Goal: Task Accomplishment & Management: Use online tool/utility

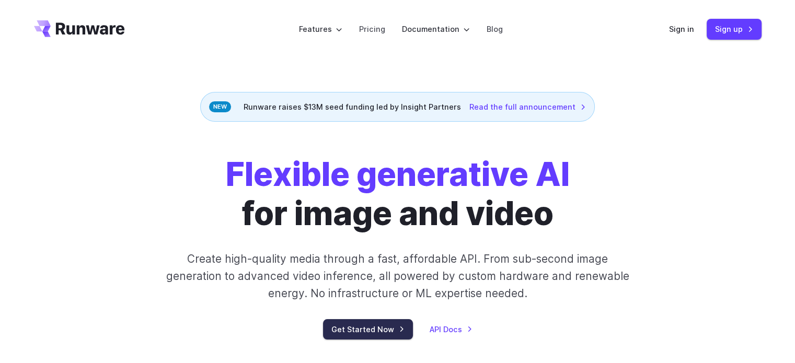
click at [369, 325] on link "Get Started Now" at bounding box center [368, 329] width 90 height 20
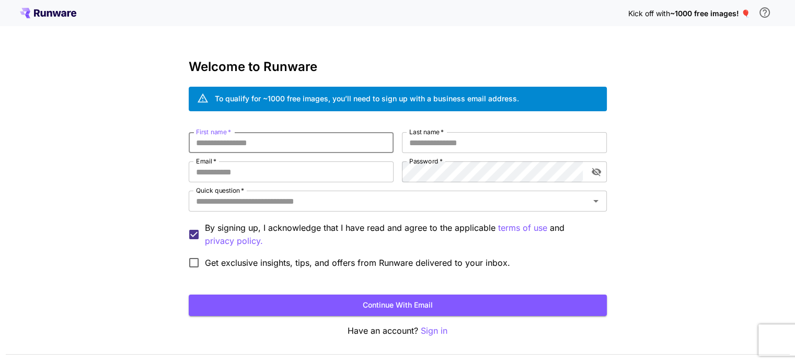
click at [271, 133] on input "First name   *" at bounding box center [291, 142] width 205 height 21
click at [268, 137] on input "First name   *" at bounding box center [291, 142] width 205 height 21
click at [287, 136] on input "First name   *" at bounding box center [291, 142] width 205 height 21
click at [286, 138] on input "First name   *" at bounding box center [291, 142] width 205 height 21
type input "*********"
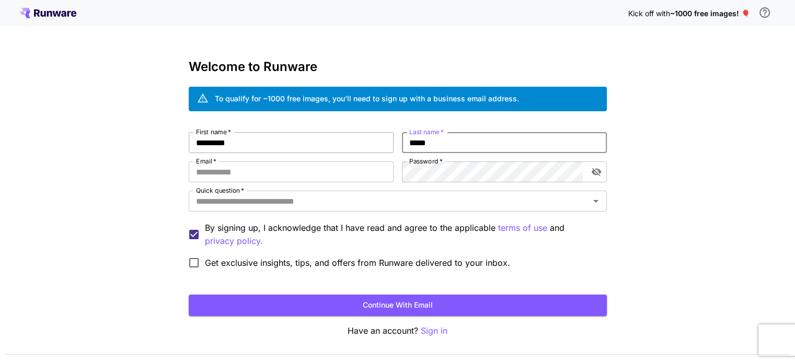
type input "*****"
type input "**********"
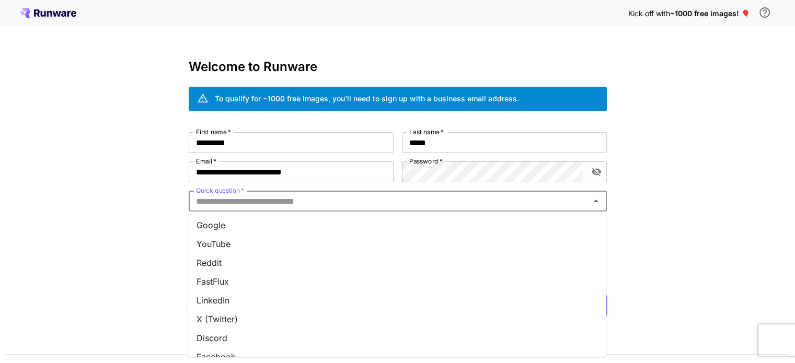
click at [328, 205] on input "Quick question   *" at bounding box center [389, 201] width 394 height 15
click at [286, 220] on li "Google" at bounding box center [397, 225] width 418 height 19
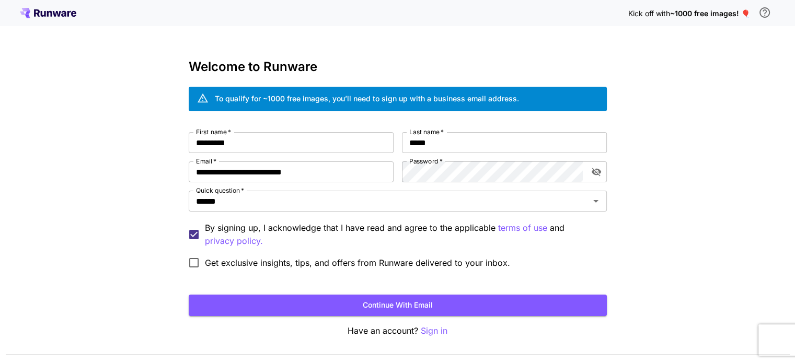
scroll to position [29, 0]
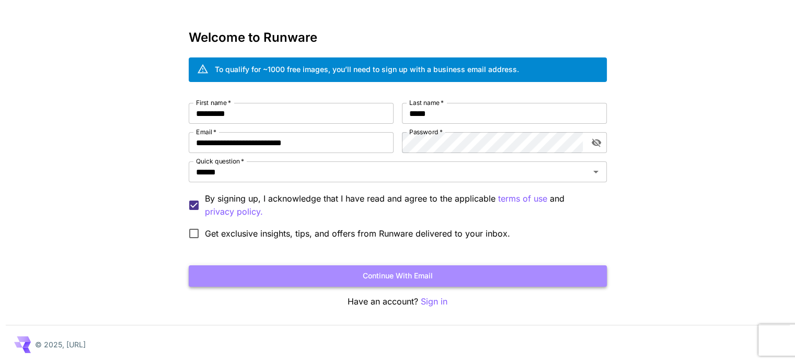
click at [433, 277] on button "Continue with email" at bounding box center [398, 275] width 418 height 21
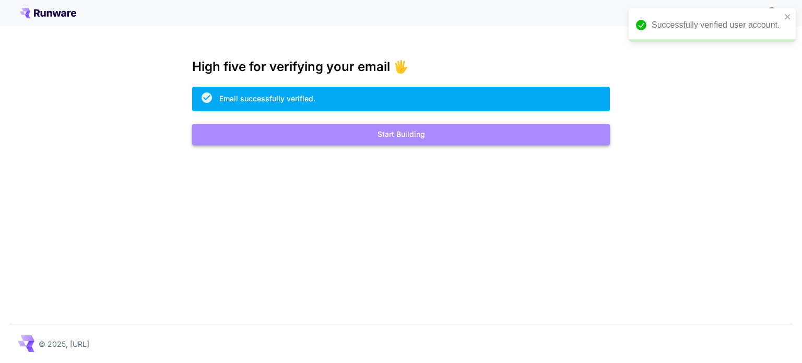
click at [407, 139] on button "Start Building" at bounding box center [401, 134] width 418 height 21
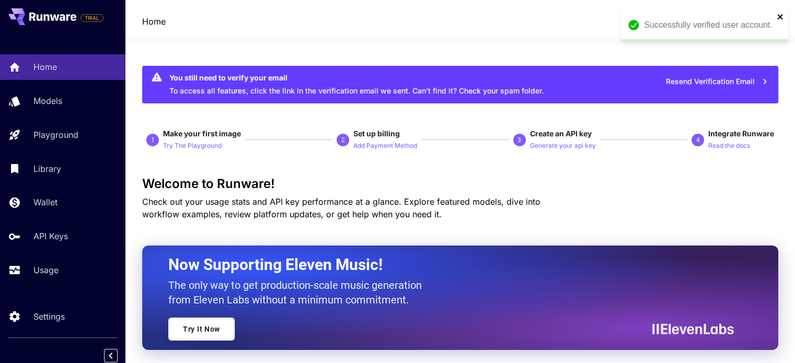
click at [779, 20] on icon "close" at bounding box center [779, 17] width 7 height 8
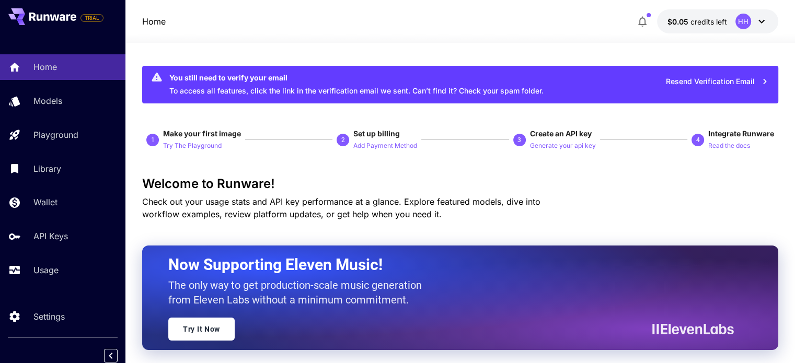
click at [761, 18] on icon at bounding box center [761, 21] width 13 height 13
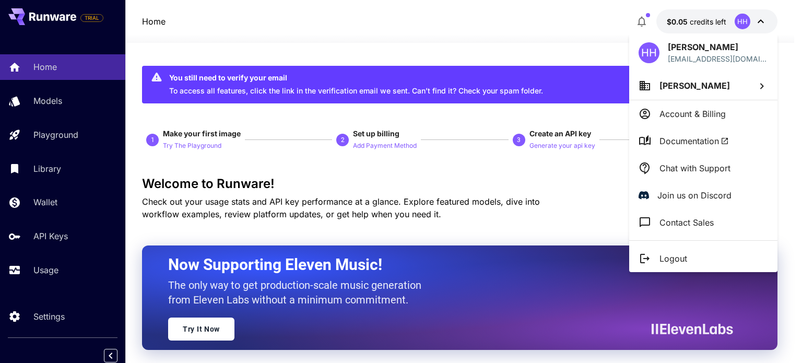
click at [580, 32] on div at bounding box center [401, 181] width 802 height 363
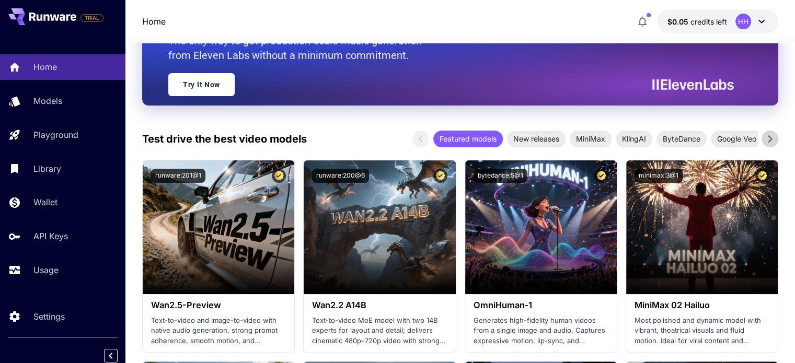
scroll to position [261, 0]
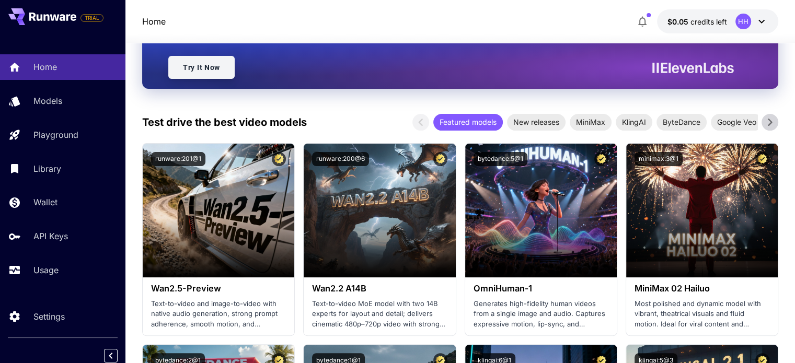
click at [196, 64] on link "Try It Now" at bounding box center [201, 67] width 66 height 23
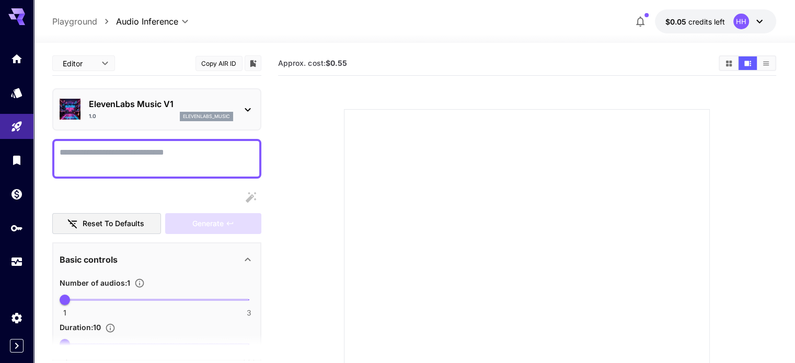
click at [124, 160] on textarea "Display cost in response" at bounding box center [157, 158] width 194 height 25
paste textarea "**********"
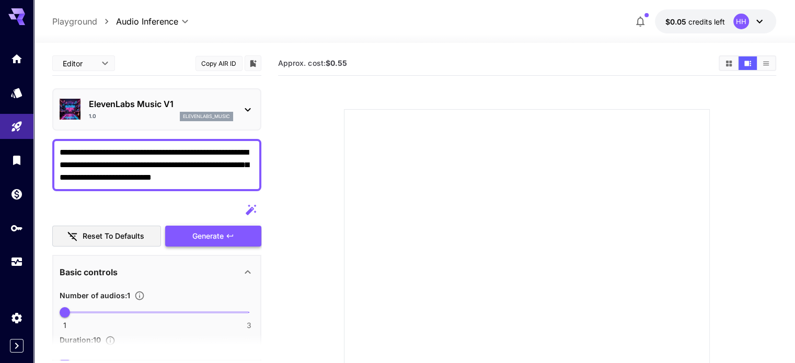
type textarea "**********"
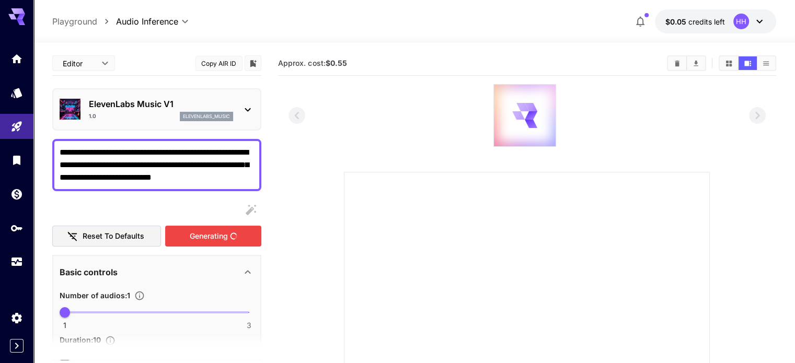
click at [220, 236] on div "Generating" at bounding box center [213, 236] width 96 height 21
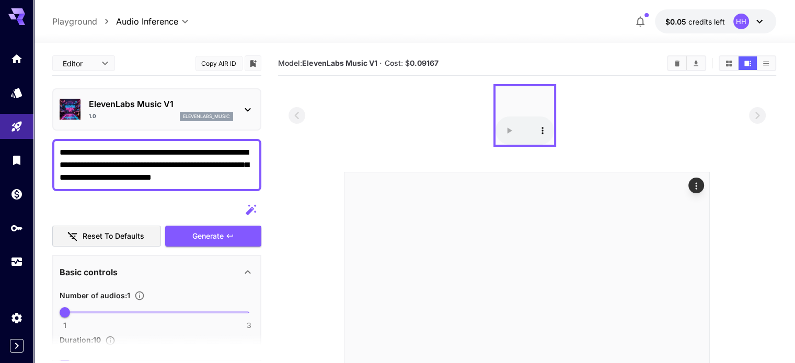
click at [251, 106] on icon at bounding box center [247, 109] width 13 height 13
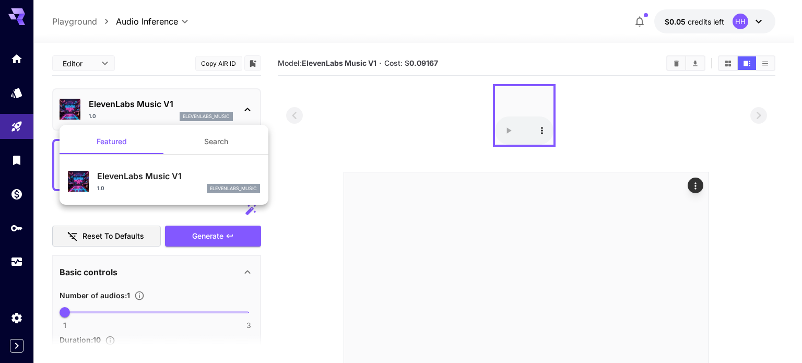
click at [224, 142] on button "Search" at bounding box center [216, 141] width 104 height 25
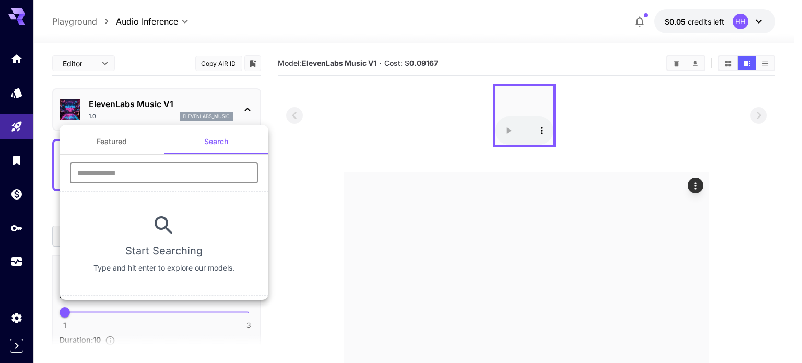
click at [203, 177] on input "text" at bounding box center [164, 172] width 188 height 21
drag, startPoint x: 285, startPoint y: 170, endPoint x: 260, endPoint y: 162, distance: 26.4
click at [283, 169] on div at bounding box center [401, 181] width 802 height 363
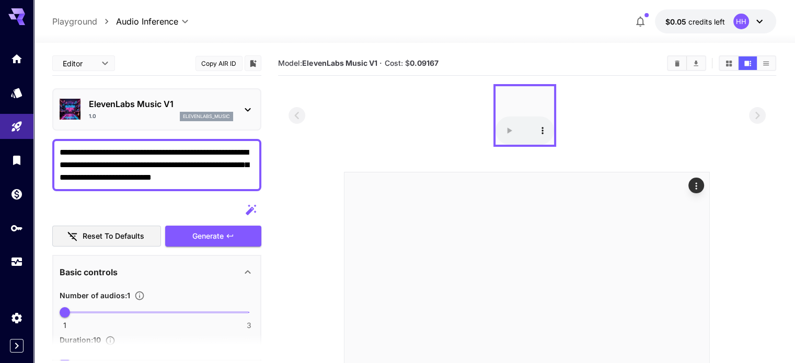
click at [246, 110] on icon at bounding box center [247, 109] width 13 height 13
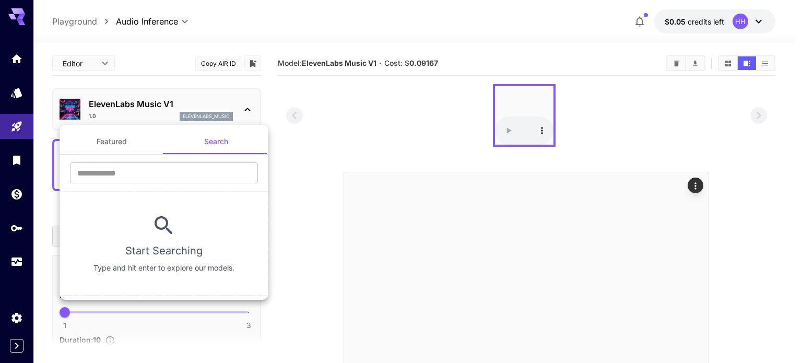
click at [313, 125] on div at bounding box center [401, 181] width 802 height 363
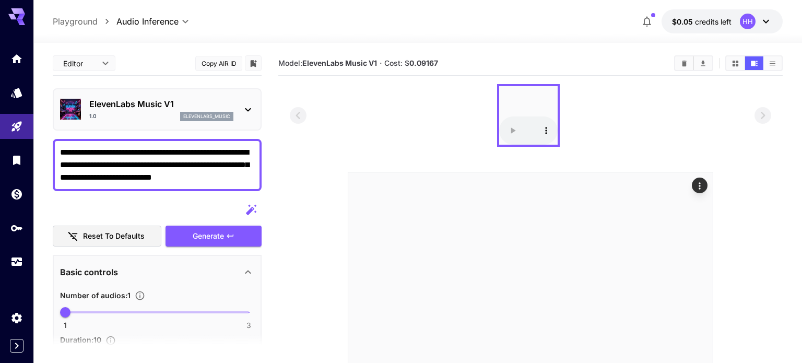
click at [98, 62] on body "**********" at bounding box center [401, 284] width 802 height 569
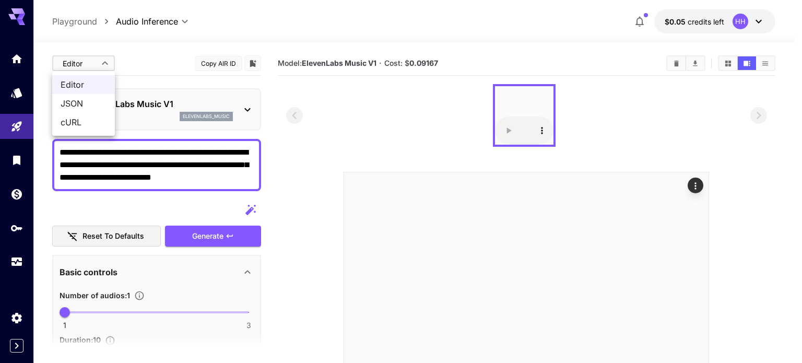
click at [87, 85] on span "Editor" at bounding box center [84, 84] width 46 height 13
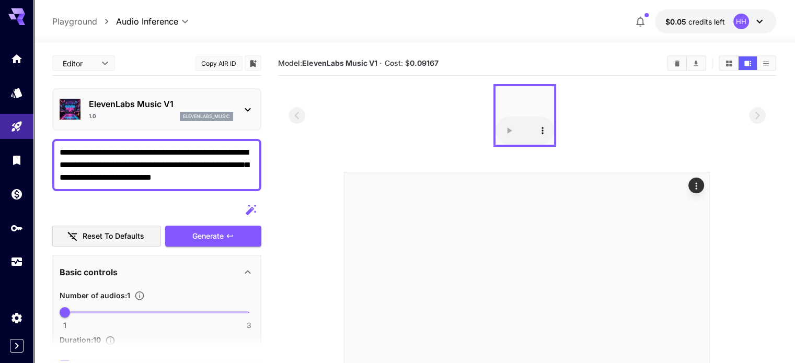
click at [248, 104] on div at bounding box center [247, 109] width 13 height 13
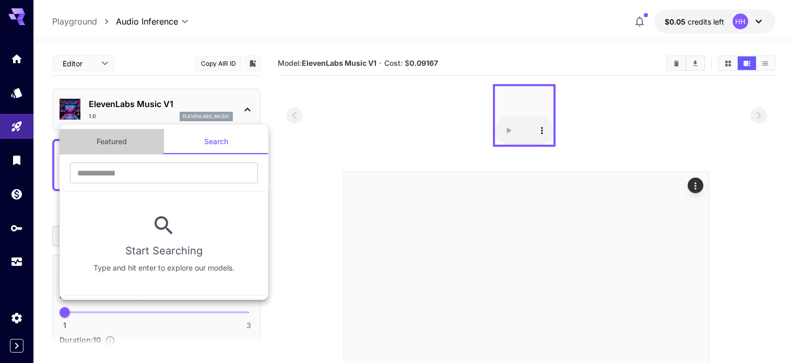
click at [119, 145] on button "Featured" at bounding box center [112, 141] width 104 height 25
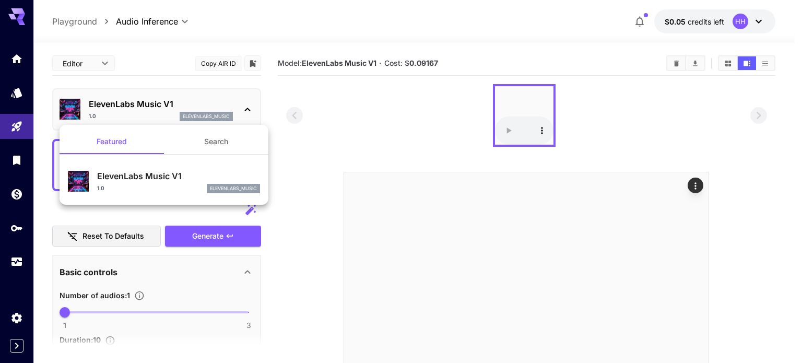
click at [334, 198] on div at bounding box center [401, 181] width 802 height 363
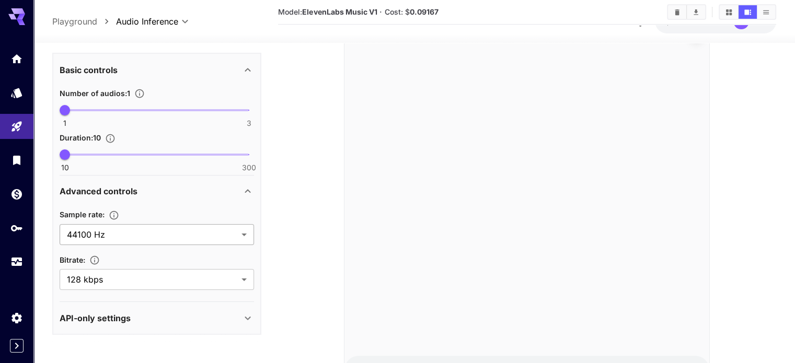
scroll to position [205, 0]
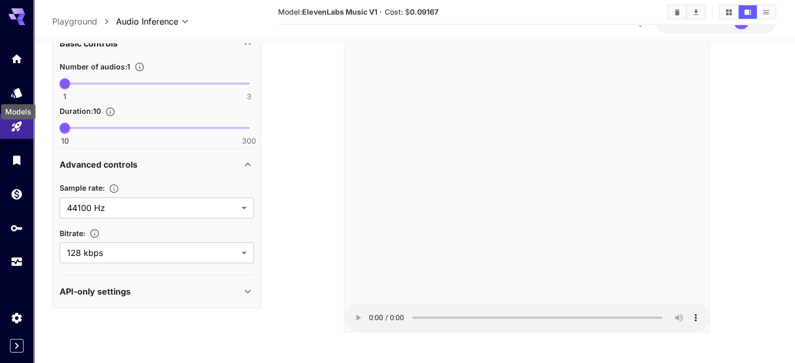
click at [18, 98] on div "Models" at bounding box center [18, 109] width 37 height 24
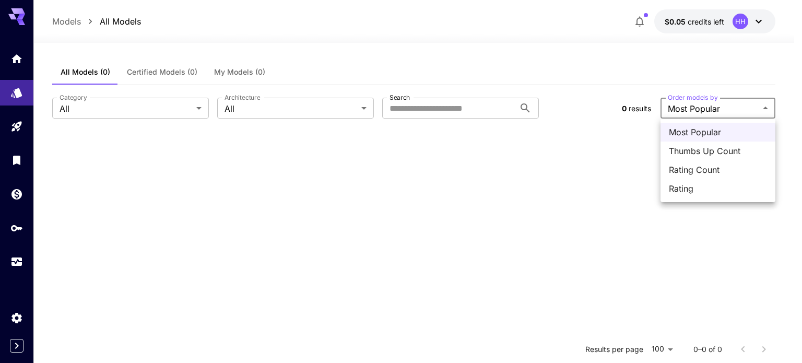
click at [683, 109] on body "**********" at bounding box center [401, 276] width 802 height 553
click at [19, 59] on div at bounding box center [401, 181] width 802 height 363
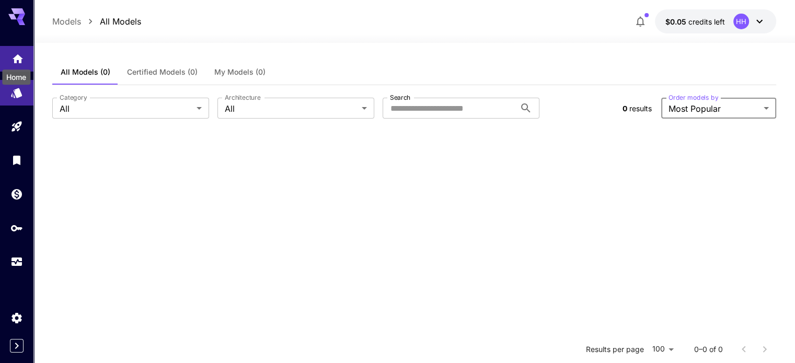
click at [18, 60] on icon "Home" at bounding box center [17, 56] width 13 height 13
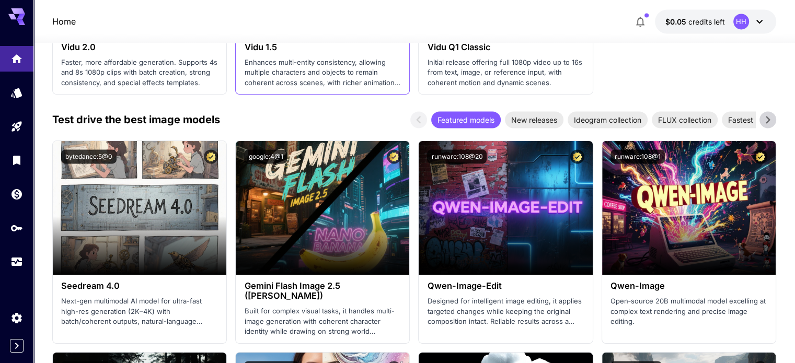
scroll to position [1515, 0]
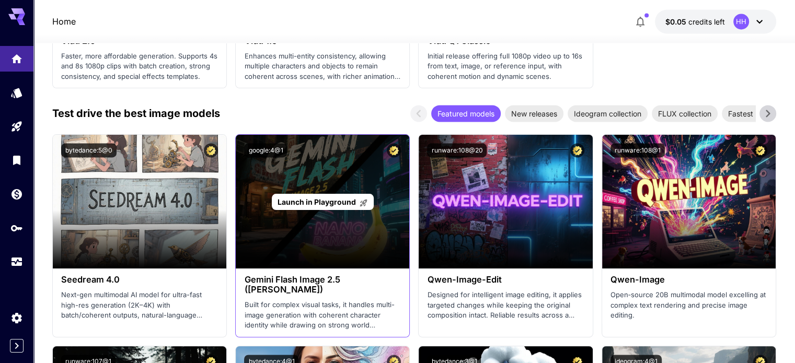
click at [349, 216] on div "Launch in Playground" at bounding box center [322, 202] width 173 height 134
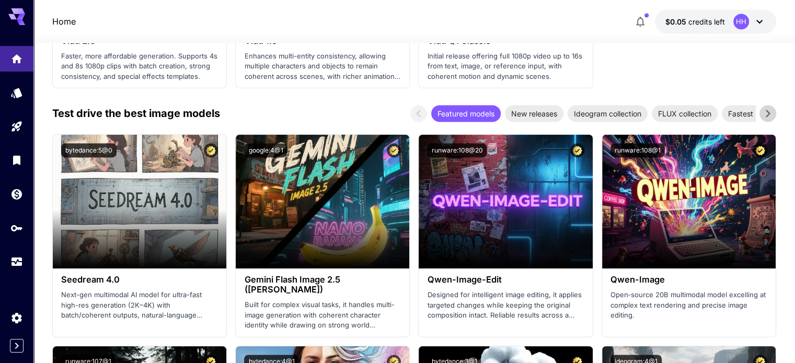
click at [346, 152] on div "google:4@1" at bounding box center [322, 150] width 157 height 14
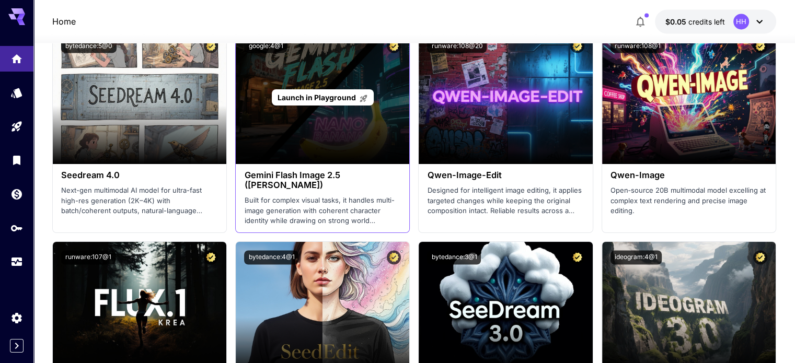
click at [349, 160] on div "Launch in Playground" at bounding box center [322, 97] width 173 height 134
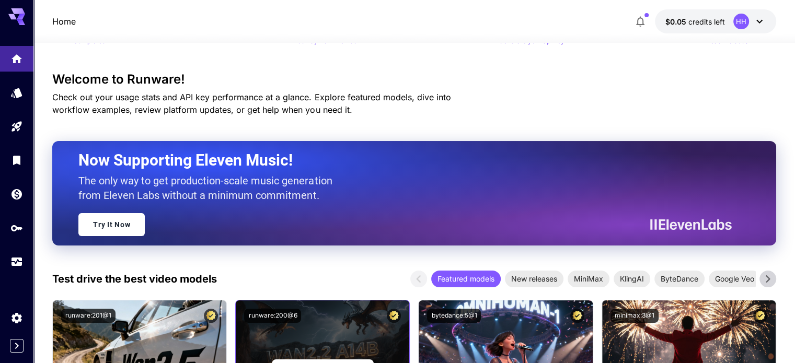
scroll to position [0, 0]
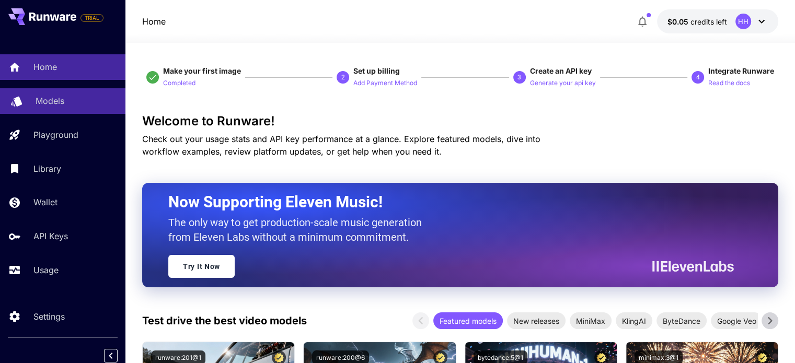
click at [60, 97] on p "Models" at bounding box center [50, 101] width 29 height 13
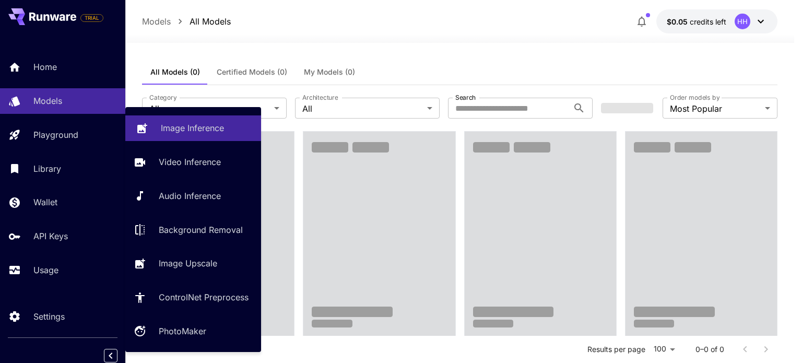
click at [171, 125] on p "Image Inference" at bounding box center [192, 128] width 63 height 13
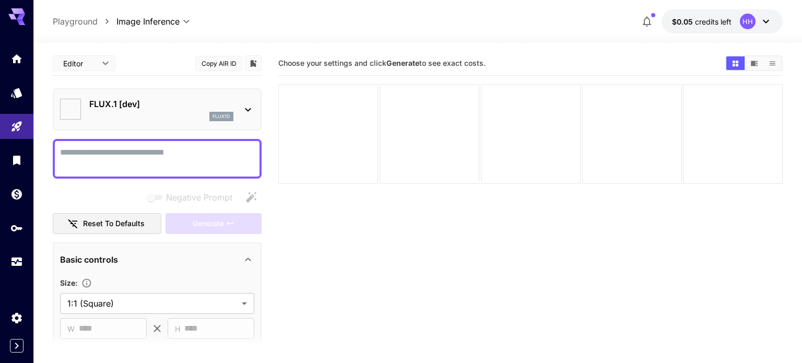
type input "**********"
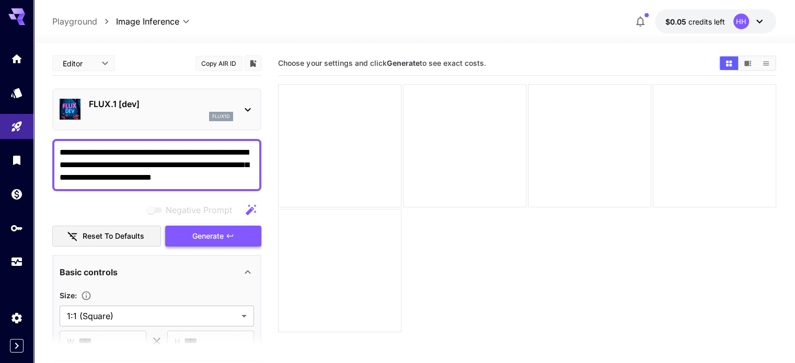
type textarea "**********"
click at [230, 230] on button "Generate" at bounding box center [213, 236] width 96 height 21
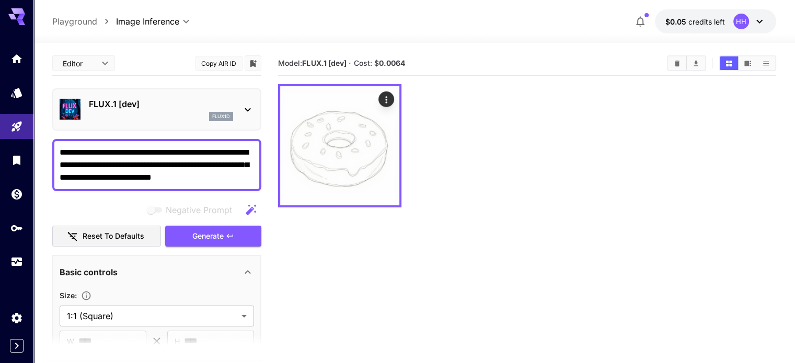
click at [150, 106] on p "FLUX.1 [dev]" at bounding box center [161, 104] width 144 height 13
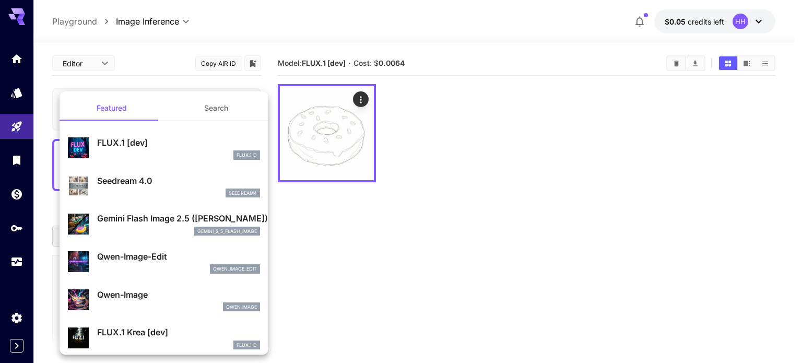
click at [147, 223] on p "Gemini Flash Image 2.5 (Nano Banana)" at bounding box center [178, 218] width 163 height 13
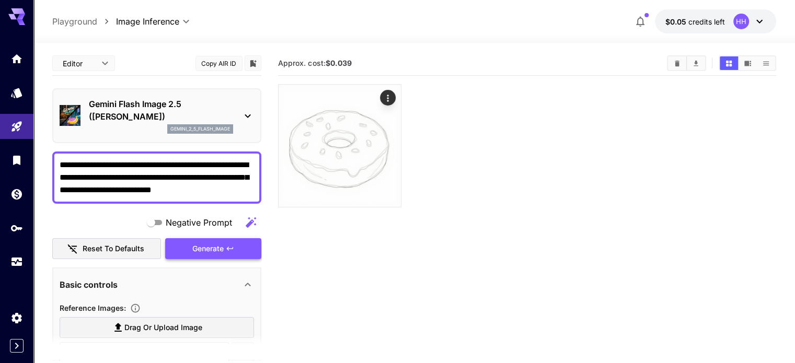
click at [213, 248] on span "Generate" at bounding box center [207, 248] width 31 height 13
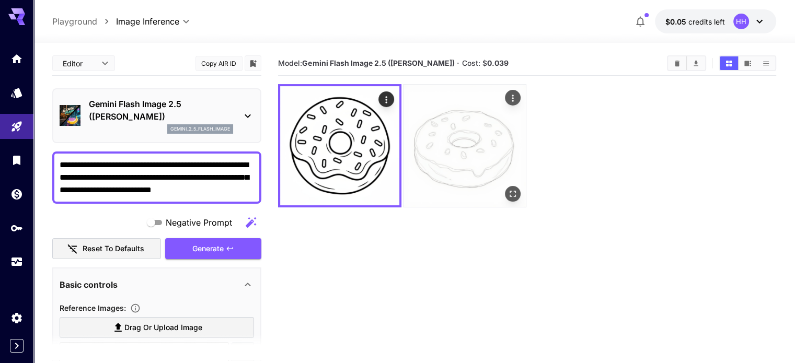
click at [433, 121] on img at bounding box center [464, 146] width 122 height 122
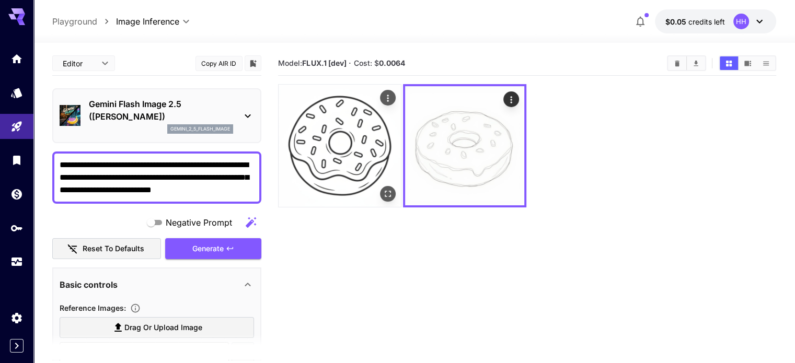
click at [331, 136] on img at bounding box center [339, 146] width 122 height 122
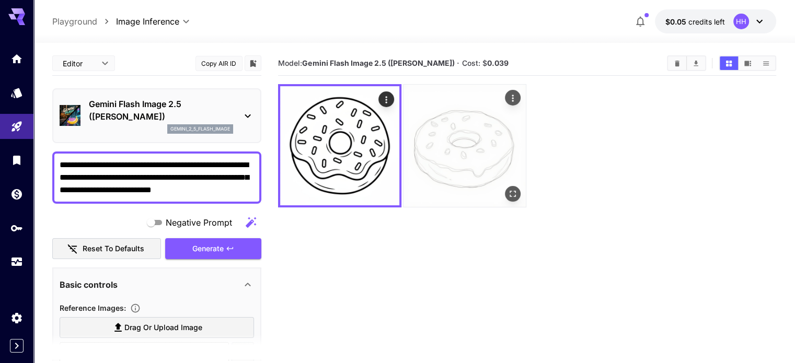
click at [414, 133] on img at bounding box center [464, 146] width 122 height 122
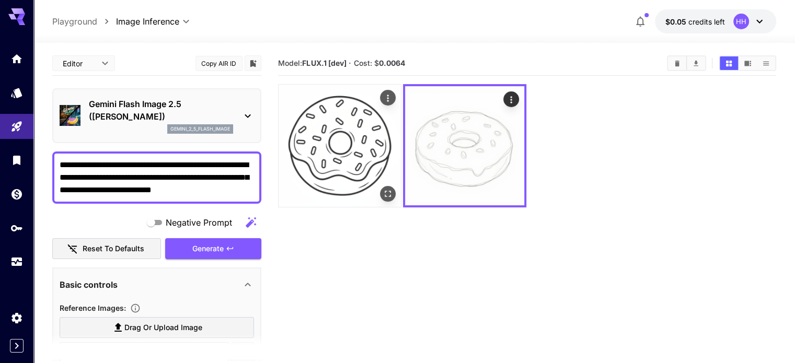
click at [335, 144] on img at bounding box center [339, 146] width 122 height 122
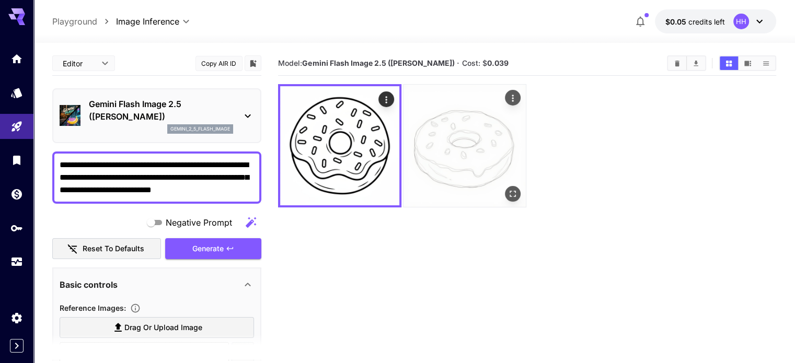
click at [407, 135] on img at bounding box center [464, 146] width 122 height 122
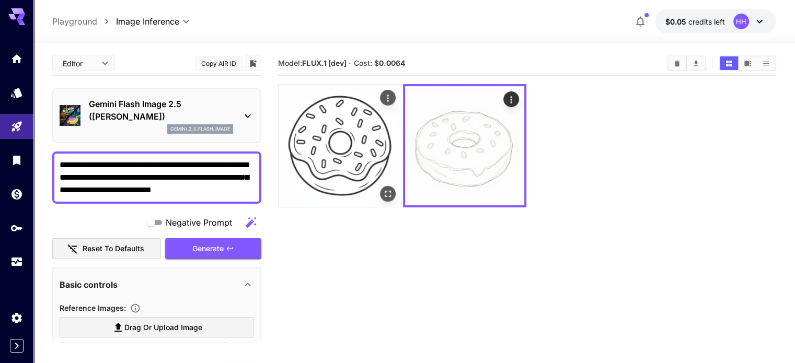
click at [350, 135] on img at bounding box center [339, 146] width 122 height 122
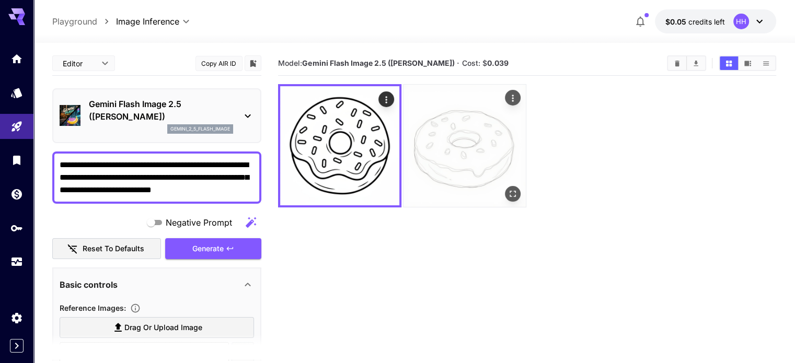
click at [422, 133] on img at bounding box center [464, 146] width 122 height 122
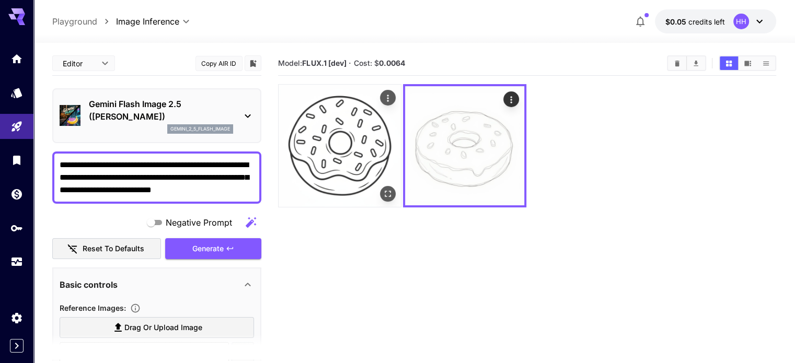
click at [337, 139] on img at bounding box center [339, 146] width 122 height 122
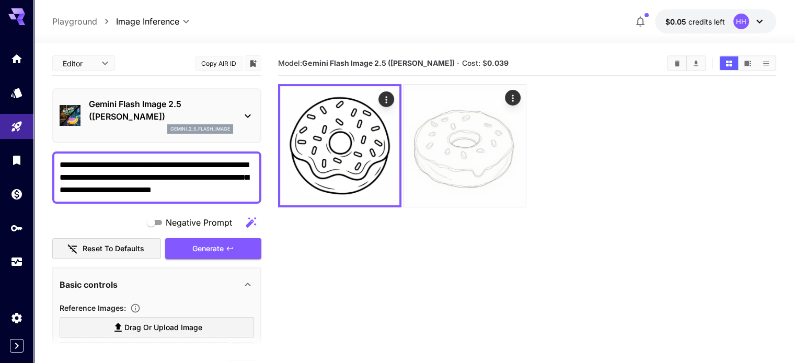
click at [246, 109] on div at bounding box center [247, 115] width 13 height 13
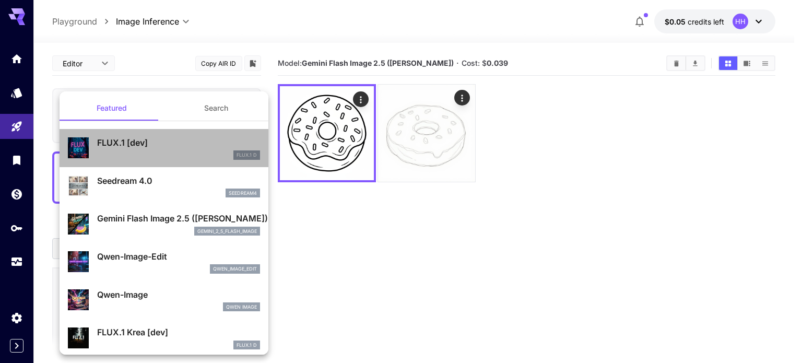
click at [172, 148] on p "FLUX.1 [dev]" at bounding box center [178, 142] width 163 height 13
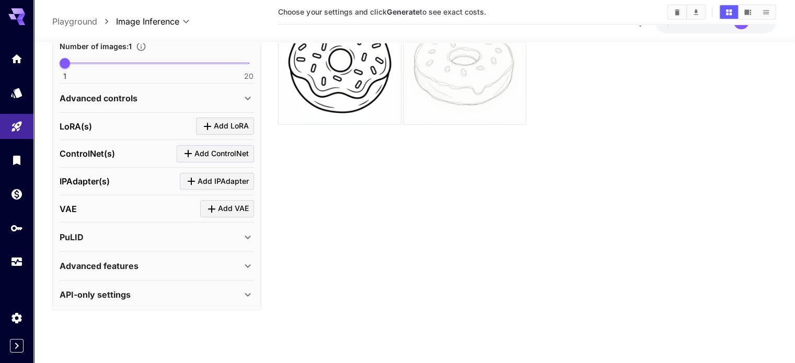
scroll to position [338, 0]
click at [248, 288] on icon at bounding box center [247, 294] width 13 height 13
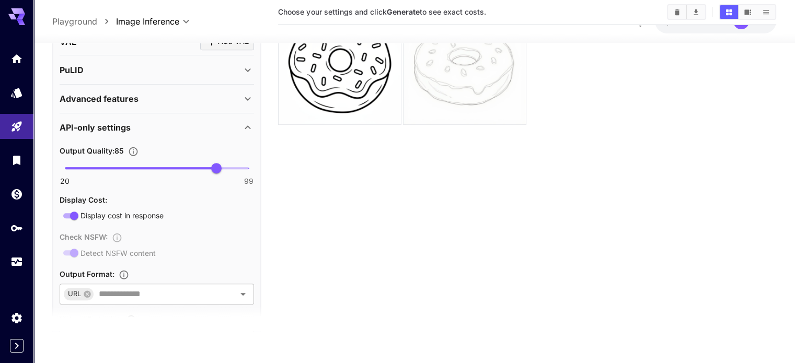
scroll to position [408, 0]
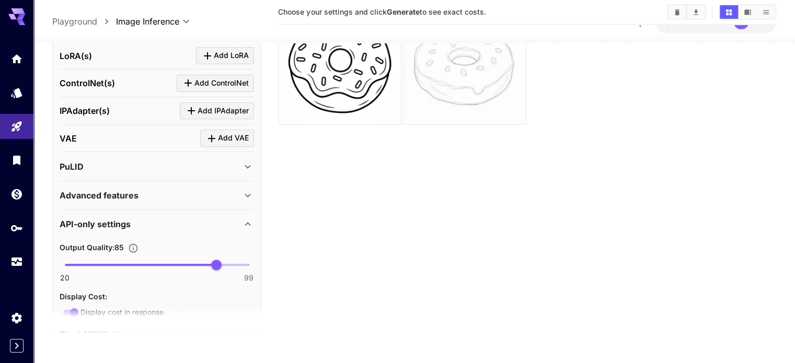
click at [247, 189] on icon at bounding box center [247, 195] width 13 height 13
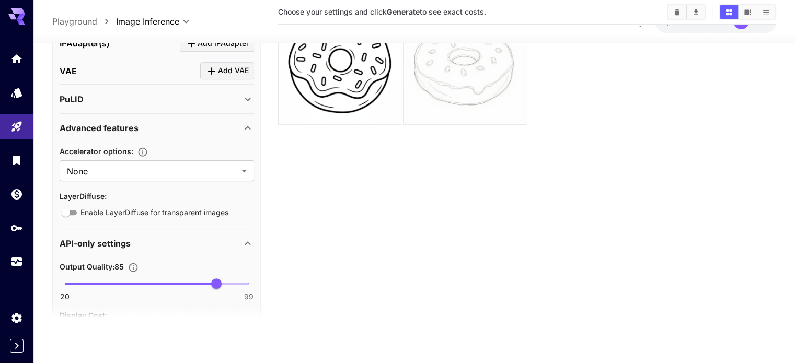
scroll to position [460, 0]
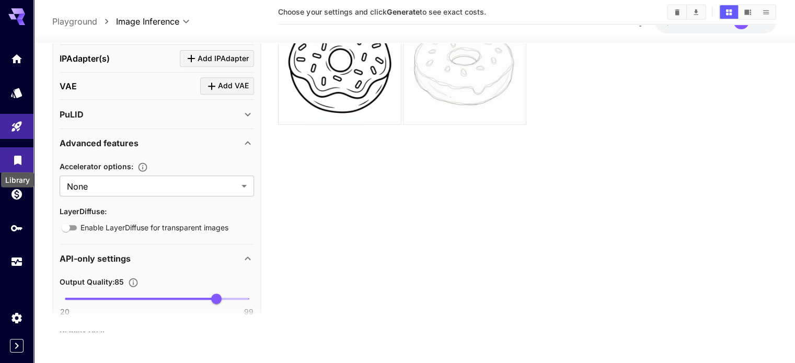
click at [21, 158] on icon "Library" at bounding box center [17, 157] width 7 height 9
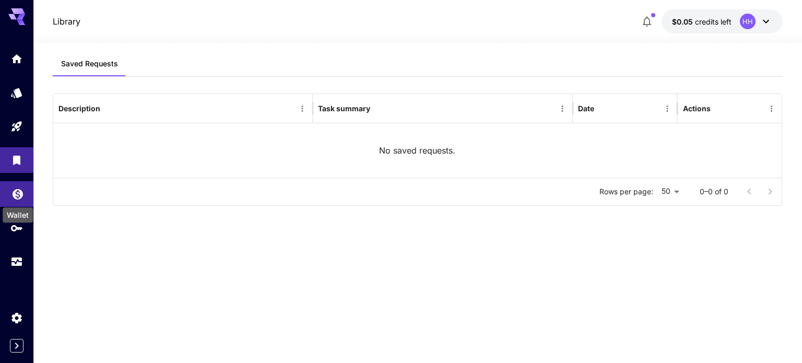
click at [15, 196] on icon "Wallet" at bounding box center [18, 191] width 10 height 10
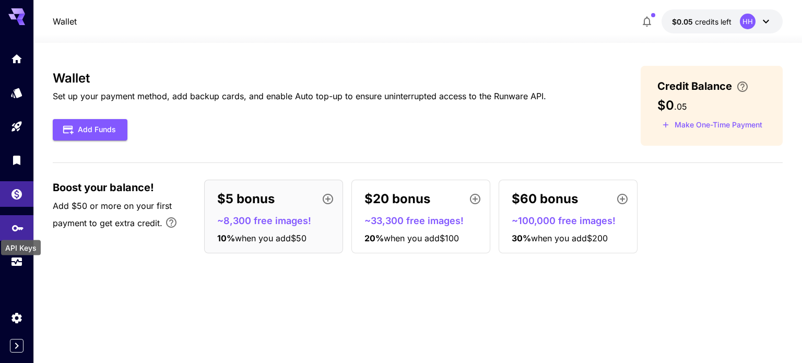
click at [21, 228] on icon "API Keys" at bounding box center [17, 224] width 11 height 6
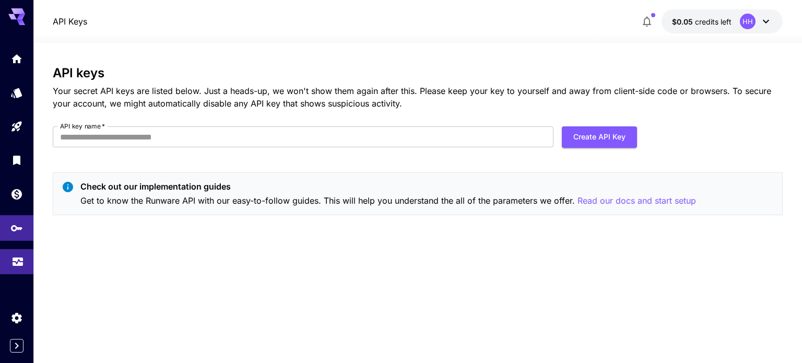
click at [17, 265] on icon "Usage" at bounding box center [17, 259] width 13 height 13
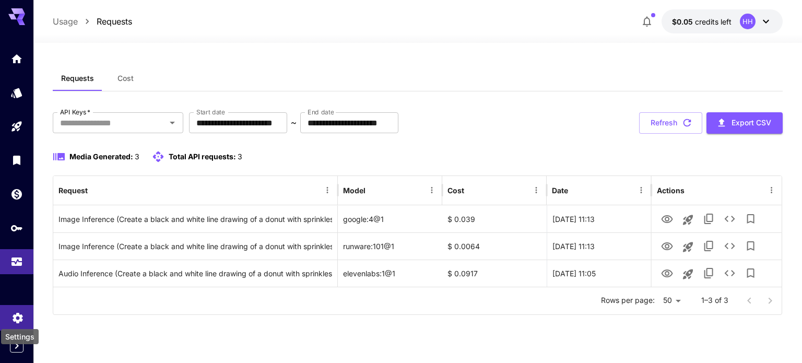
click at [19, 318] on icon "Settings" at bounding box center [18, 316] width 10 height 10
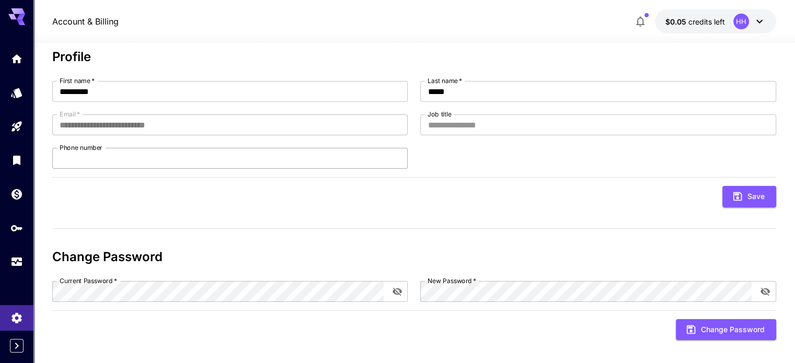
scroll to position [66, 0]
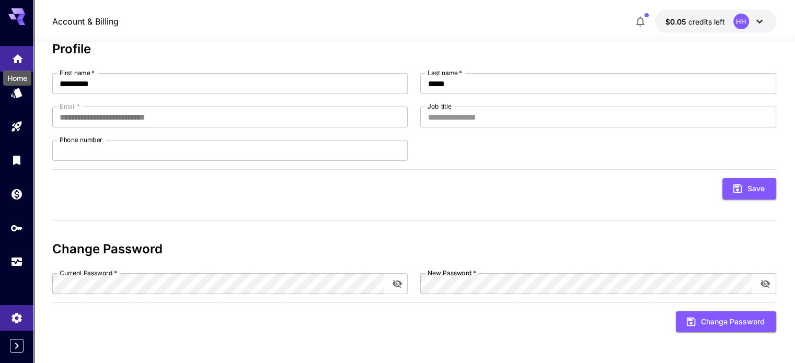
click at [20, 57] on icon "Home" at bounding box center [18, 55] width 10 height 9
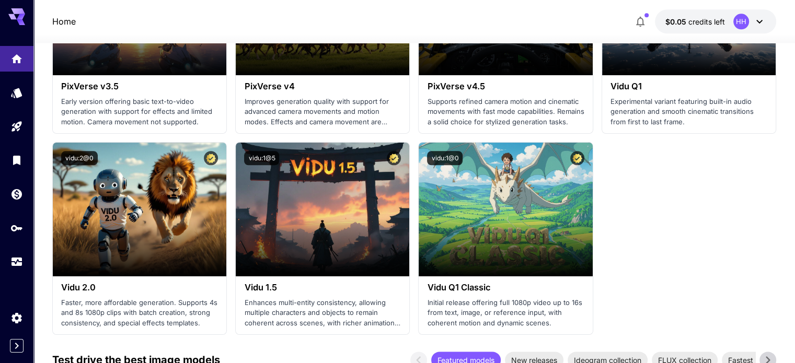
scroll to position [1372, 0]
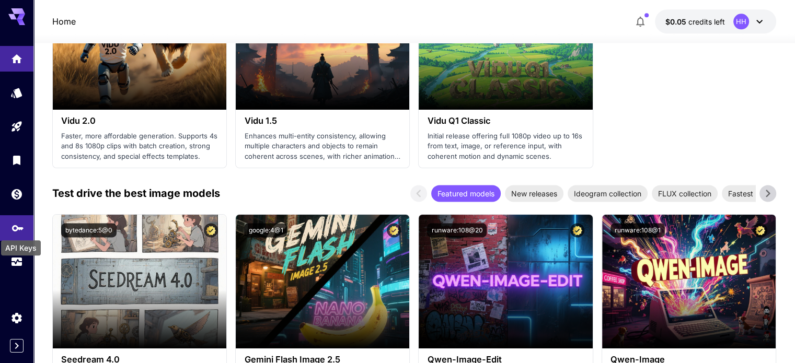
click at [20, 227] on icon "API Keys" at bounding box center [17, 227] width 11 height 6
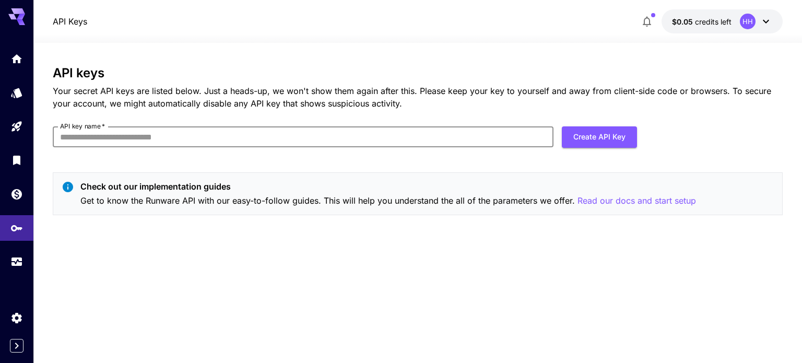
click at [228, 132] on input "API key name   *" at bounding box center [303, 136] width 501 height 21
drag, startPoint x: 378, startPoint y: 275, endPoint x: 374, endPoint y: 290, distance: 15.1
click at [378, 275] on div "API keys Your secret API keys are listed below. Just a heads-up, we won't show …" at bounding box center [418, 203] width 730 height 274
click at [144, 135] on input "API key name   *" at bounding box center [303, 136] width 501 height 21
paste input "**********"
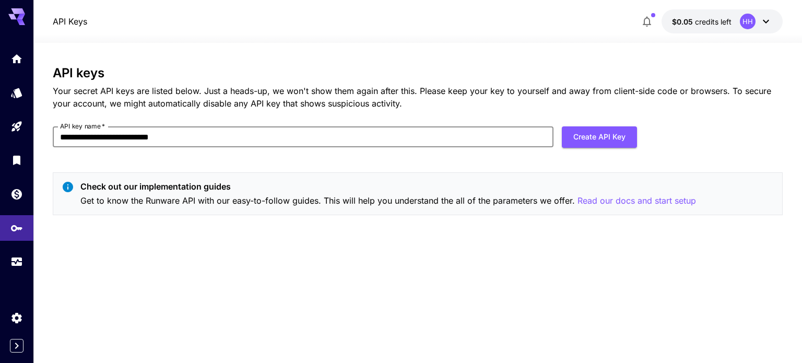
click at [291, 131] on input "**********" at bounding box center [303, 136] width 501 height 21
type input "**********"
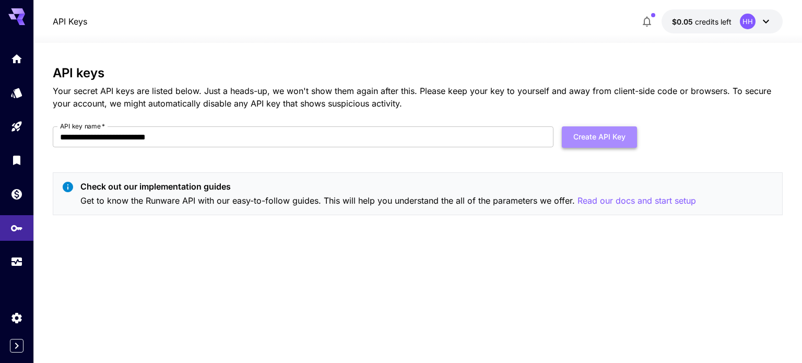
click at [600, 133] on button "Create API Key" at bounding box center [599, 136] width 75 height 21
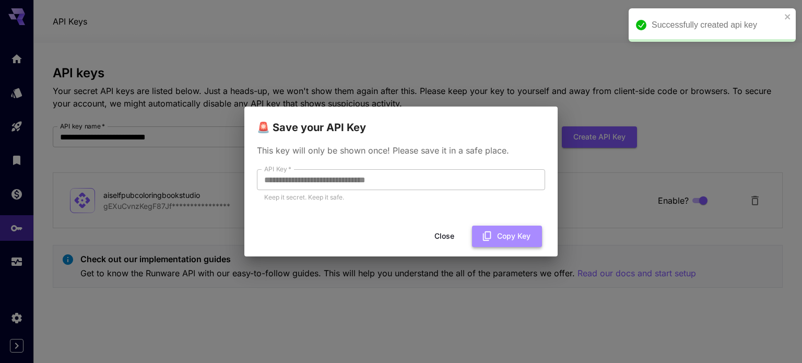
click at [504, 230] on button "Copy Key" at bounding box center [507, 236] width 70 height 21
click at [457, 236] on button "Close" at bounding box center [452, 236] width 47 height 21
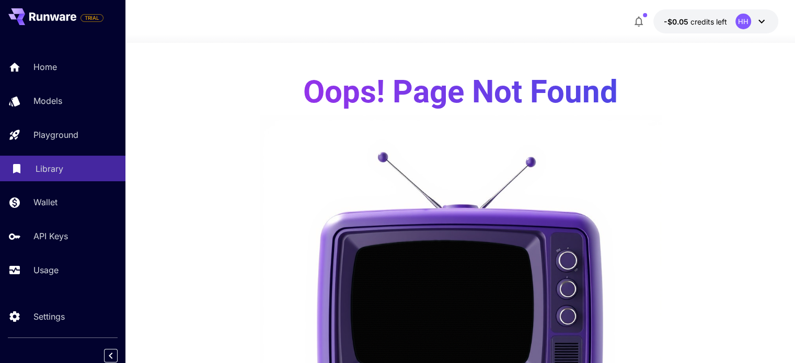
scroll to position [4, 0]
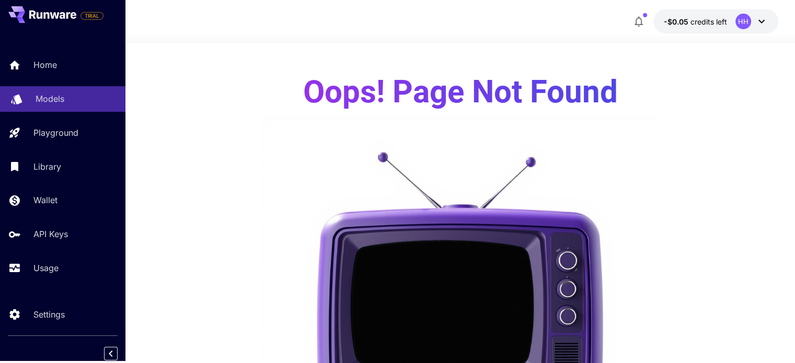
click at [52, 92] on p "Models" at bounding box center [50, 98] width 29 height 13
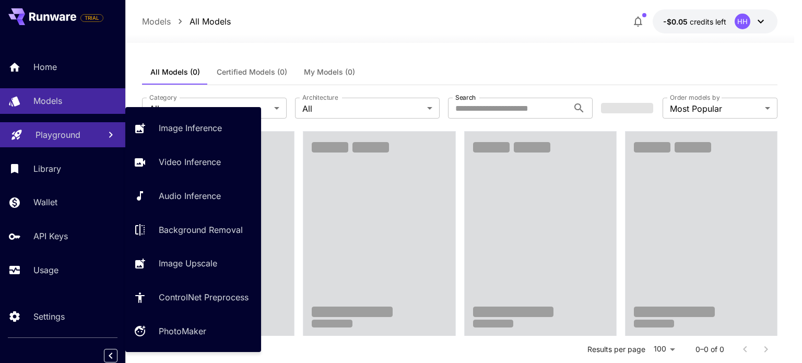
click at [72, 144] on link "Playground" at bounding box center [62, 135] width 125 height 26
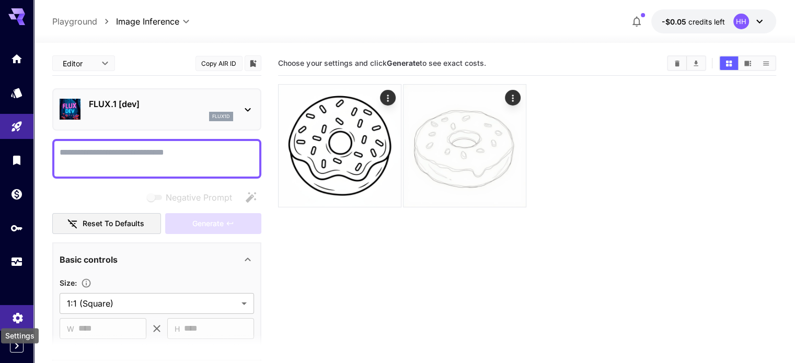
click at [15, 315] on icon "Settings" at bounding box center [18, 315] width 10 height 10
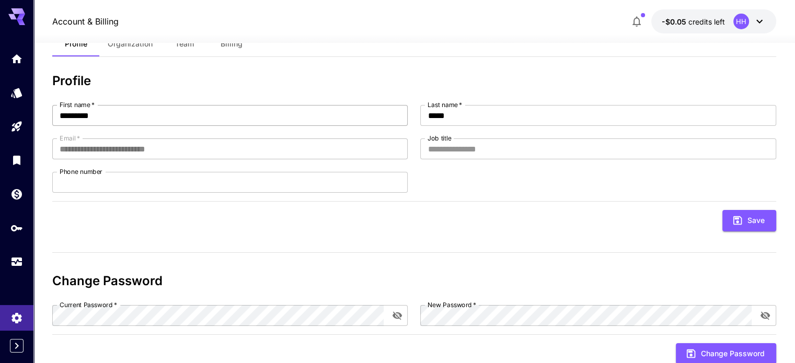
scroll to position [66, 0]
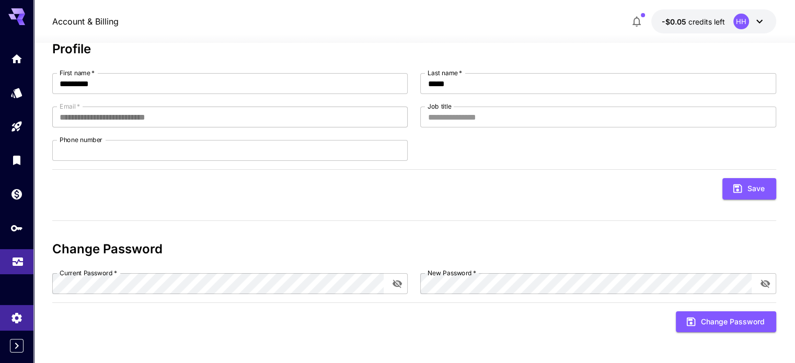
click at [25, 256] on link at bounding box center [16, 262] width 33 height 26
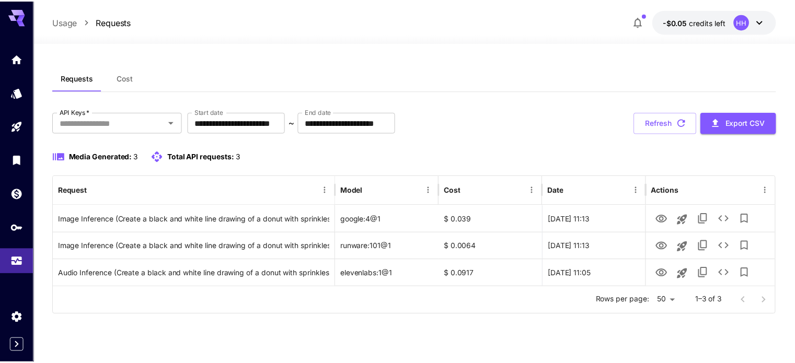
scroll to position [66, 0]
